Goal: Find contact information: Find contact information

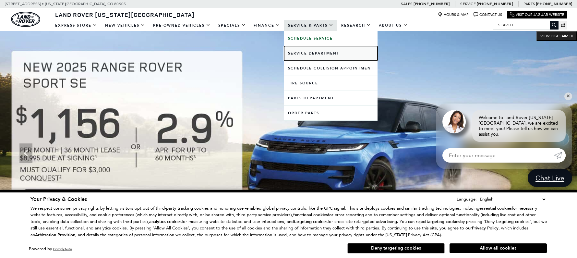
click at [313, 51] on link "Service Department" at bounding box center [330, 53] width 93 height 15
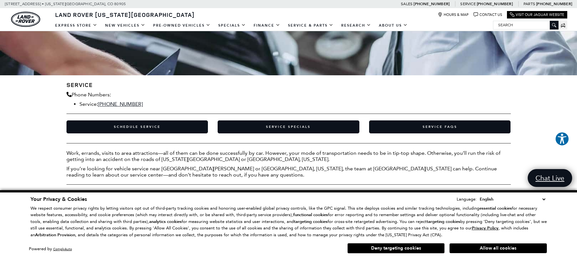
scroll to position [162, 0]
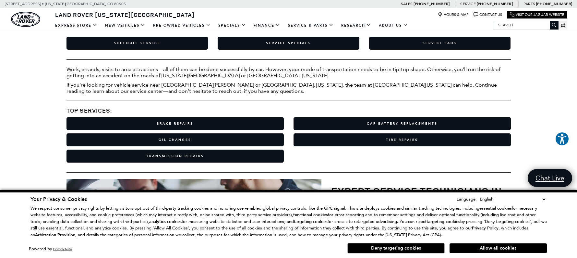
click at [542, 201] on select "English Spanish / Español English / United Kingdom Korean / 한국어 Vietnamese / Ti…" at bounding box center [512, 198] width 69 height 7
drag, startPoint x: 542, startPoint y: 201, endPoint x: 546, endPoint y: 200, distance: 3.9
click at [542, 201] on select "English Spanish / Español English / United Kingdom Korean / 한국어 Vietnamese / Ti…" at bounding box center [512, 198] width 69 height 7
click at [563, 200] on div "Your Privacy & Cookies Language: English Spanish / Español English / United Kin…" at bounding box center [288, 224] width 577 height 68
click at [385, 251] on button "Deny targeting cookies" at bounding box center [395, 248] width 97 height 10
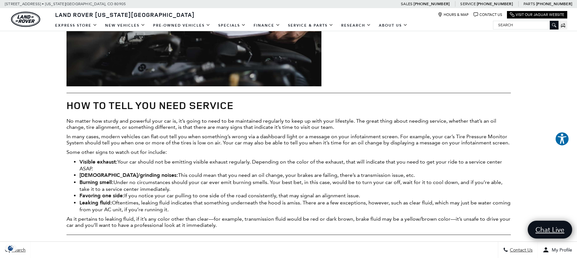
scroll to position [540, 0]
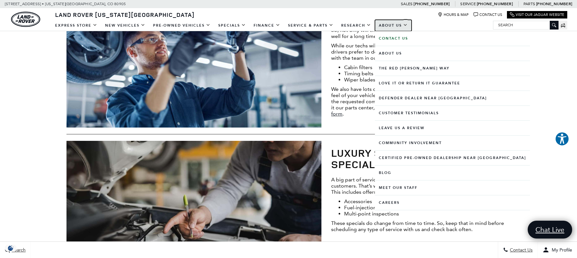
click at [392, 25] on link "About Us" at bounding box center [393, 25] width 37 height 11
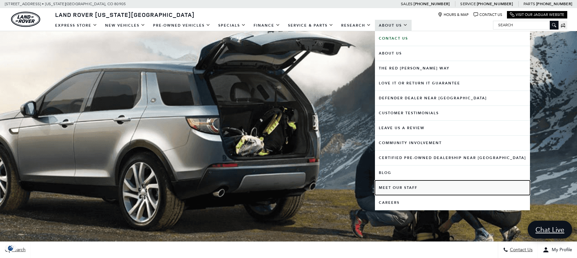
click at [405, 186] on link "Meet Our Staff" at bounding box center [452, 187] width 155 height 15
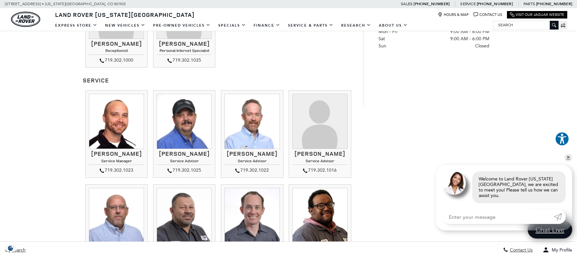
scroll to position [432, 0]
click at [250, 163] on h4 "Service Advisor" at bounding box center [251, 162] width 55 height 6
